Goal: Communication & Community: Answer question/provide support

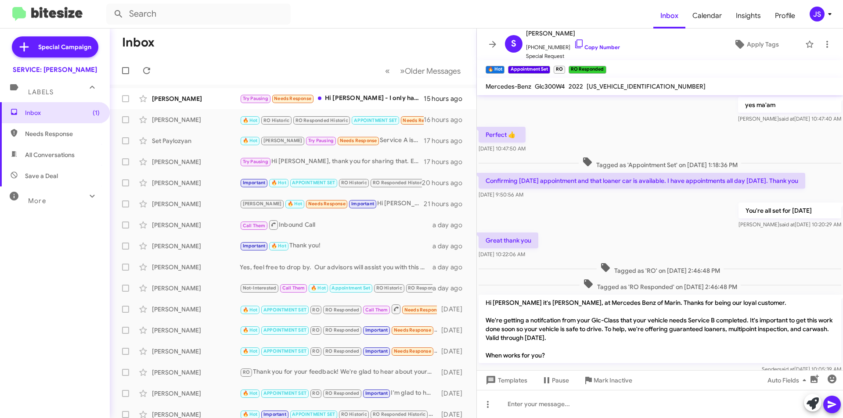
scroll to position [412, 0]
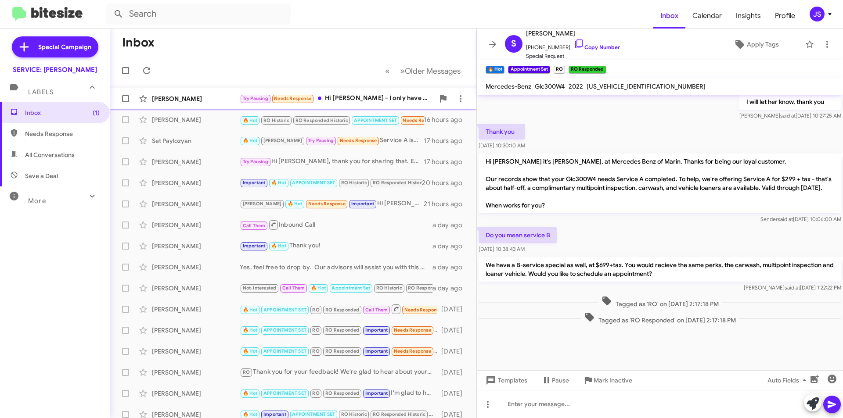
click at [223, 93] on div "Khasheh Looalian Try Pausing Needs Response Hi Omar - I only have 6700 miles on…" at bounding box center [293, 99] width 352 height 18
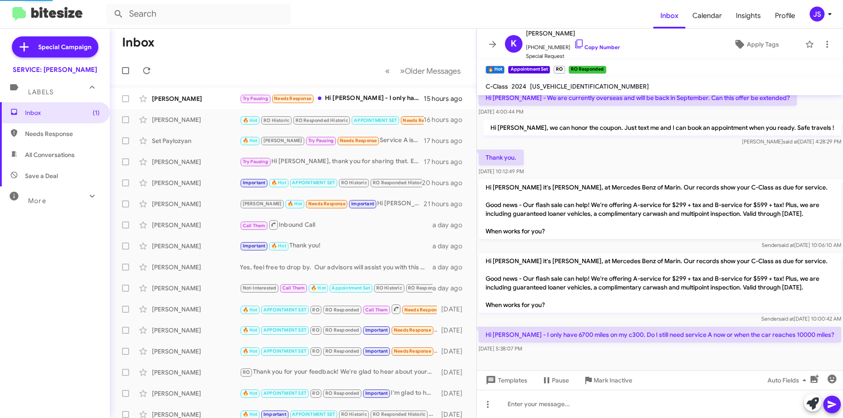
scroll to position [90, 0]
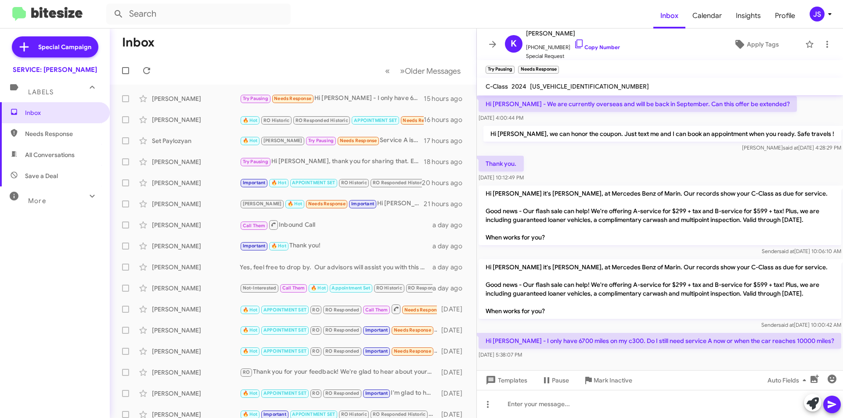
scroll to position [90, 0]
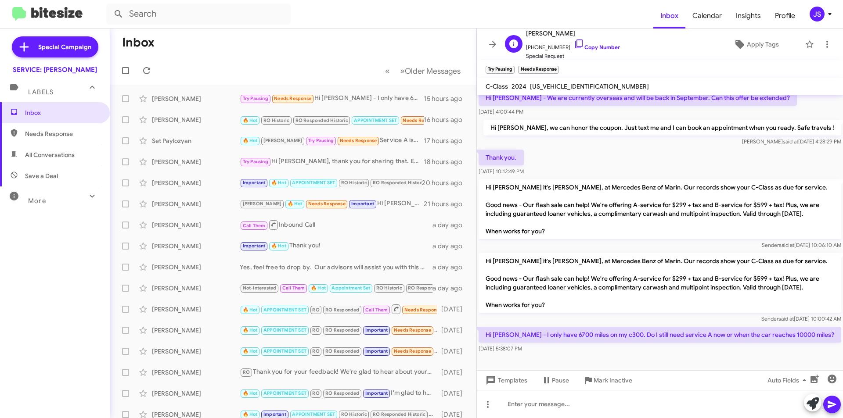
click at [581, 42] on span "+14153423967 Copy Number" at bounding box center [573, 45] width 94 height 13
click at [574, 47] on icon at bounding box center [579, 44] width 11 height 11
click at [574, 46] on icon at bounding box center [579, 44] width 11 height 11
click at [628, 401] on div at bounding box center [660, 404] width 366 height 28
click at [564, 407] on div "Good morning Khasheh," at bounding box center [660, 404] width 366 height 28
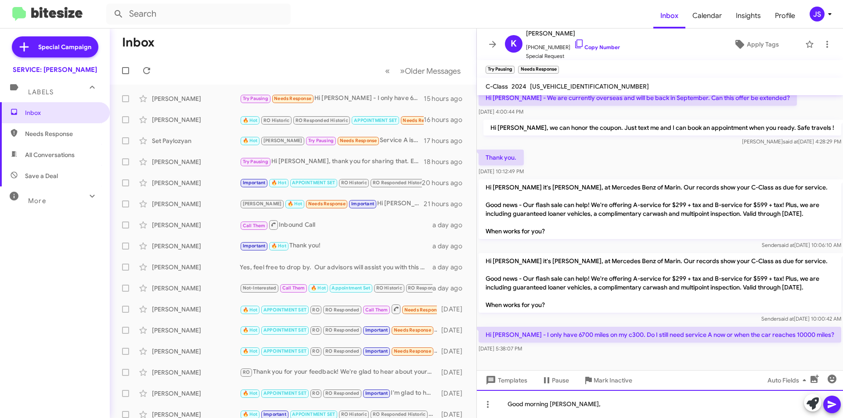
click at [594, 410] on div "Good morning Khasheh," at bounding box center [660, 404] width 366 height 28
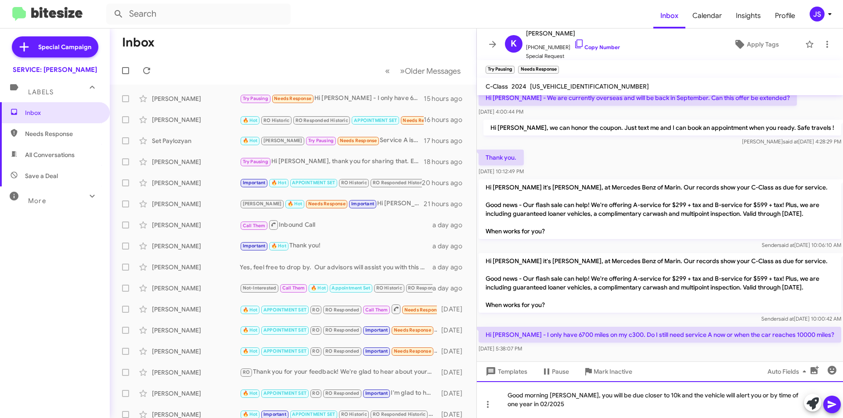
click at [658, 397] on div "Good morning Khasheh, you will be due closer to 10k and the vehicle will alert …" at bounding box center [660, 399] width 366 height 37
click at [742, 399] on div "Good morning Khasheh, you will be due closer to 10k and the vehicle will alert …" at bounding box center [660, 399] width 366 height 37
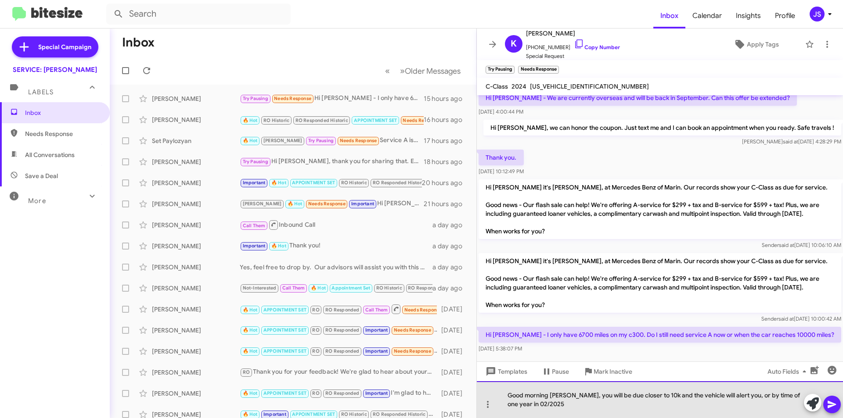
click at [730, 405] on div "Good morning Khasheh, you will be due closer to 10k and the vehicle will alert …" at bounding box center [660, 399] width 366 height 37
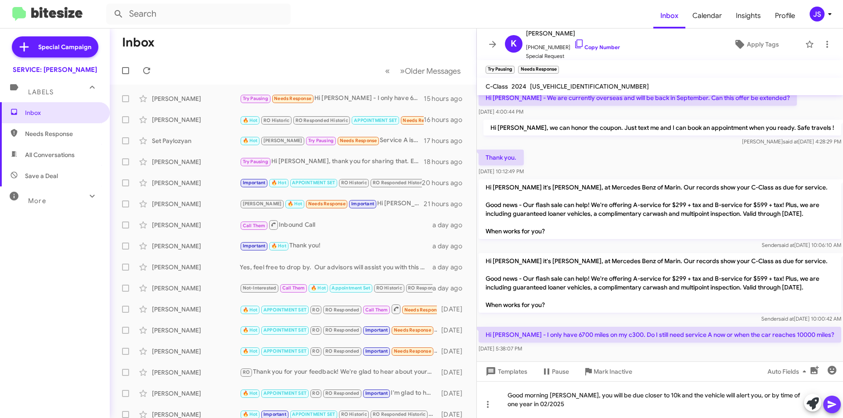
click at [832, 403] on icon at bounding box center [832, 404] width 11 height 11
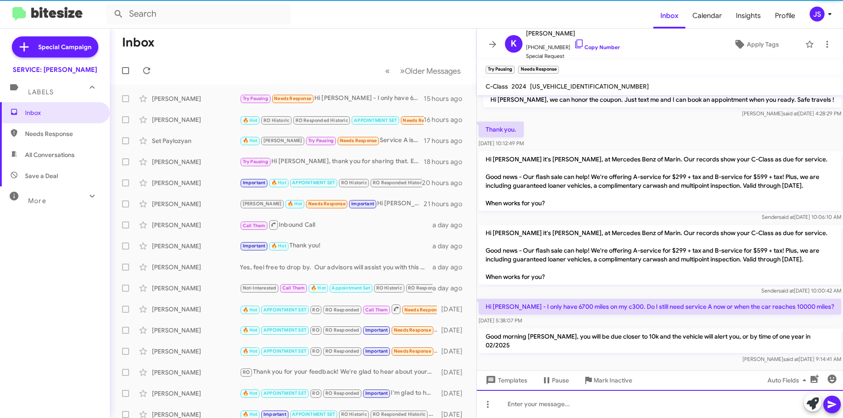
scroll to position [122, 0]
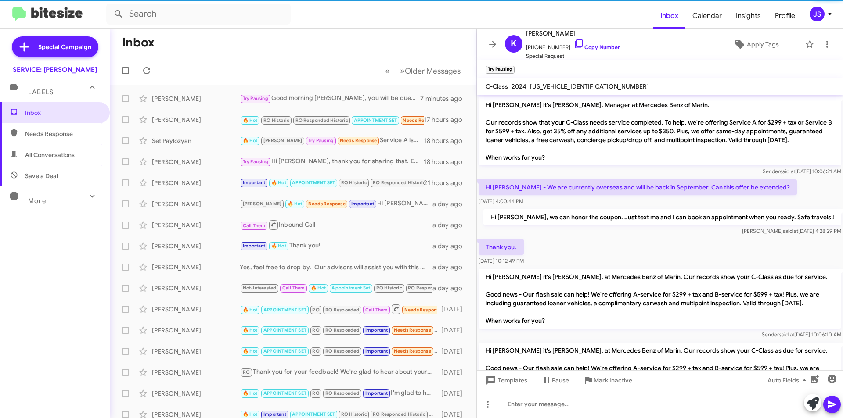
scroll to position [122, 0]
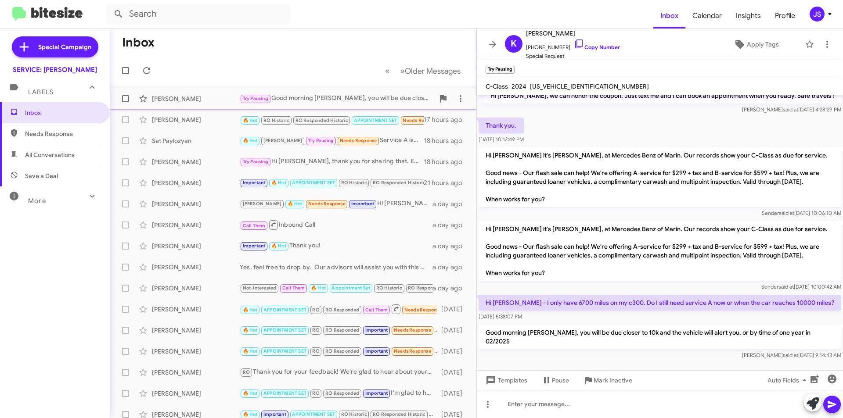
click at [193, 97] on div "Khasheh Looalian" at bounding box center [196, 98] width 88 height 9
click at [35, 154] on span "All Conversations" at bounding box center [50, 155] width 50 height 9
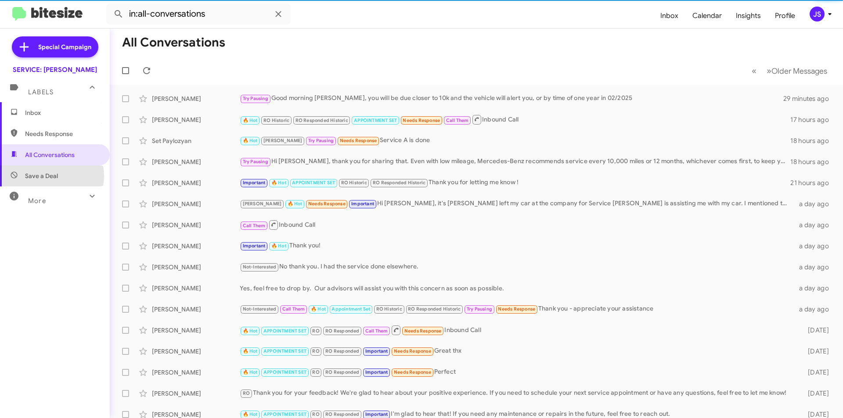
click at [47, 176] on span "Save a Deal" at bounding box center [41, 176] width 33 height 9
type input "in:not-interested"
